Goal: Transaction & Acquisition: Purchase product/service

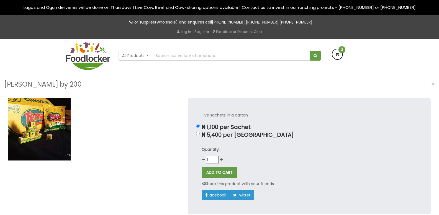
click at [87, 63] on img at bounding box center [88, 56] width 44 height 28
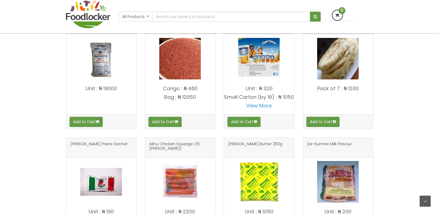
scroll to position [265, 0]
